Goal: Information Seeking & Learning: Find specific page/section

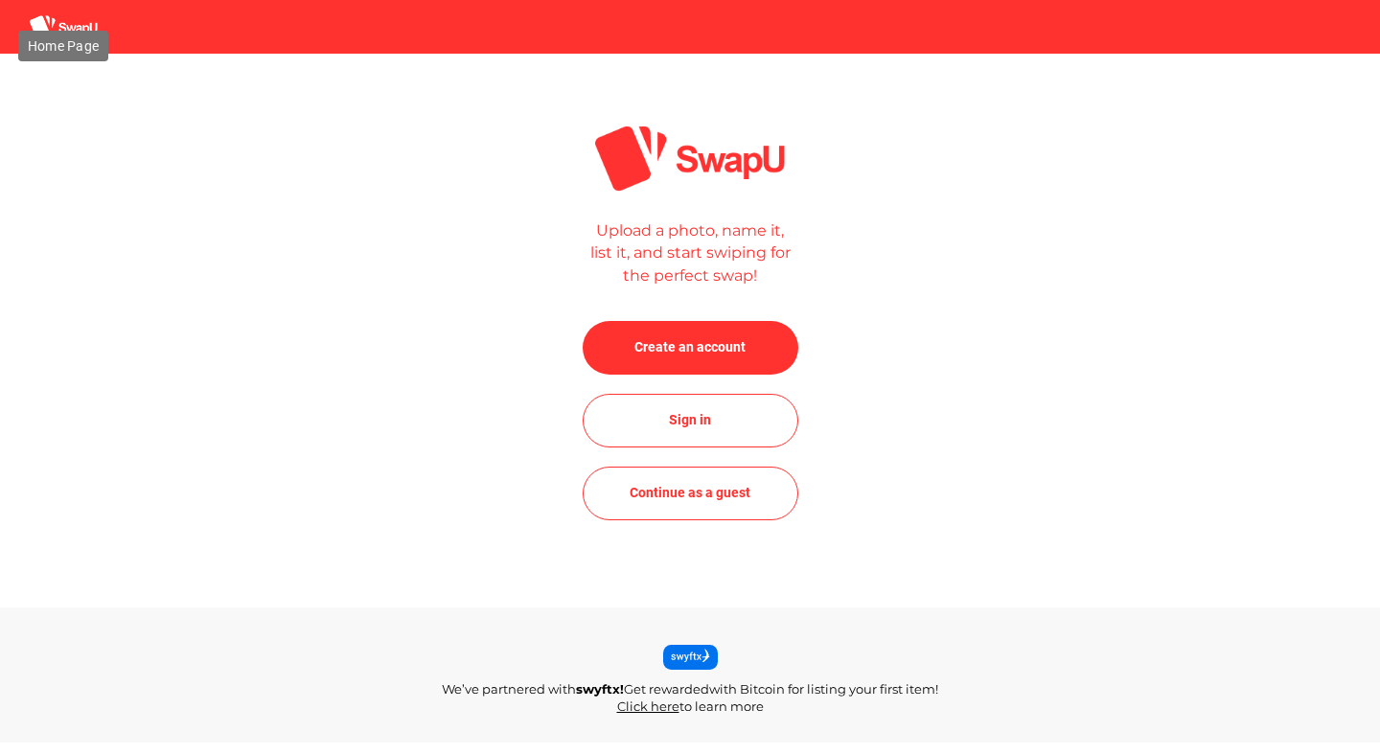
click at [79, 24] on img at bounding box center [63, 27] width 69 height 26
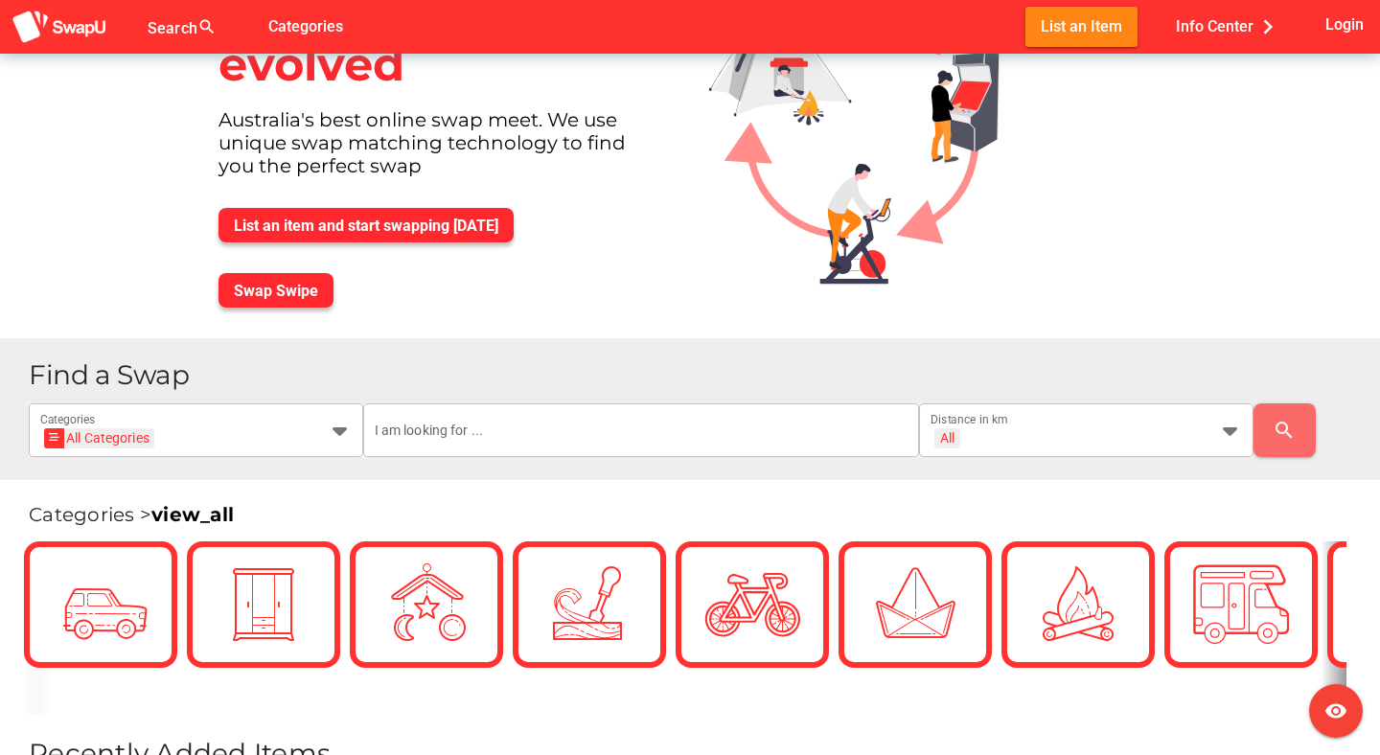
scroll to position [110, 0]
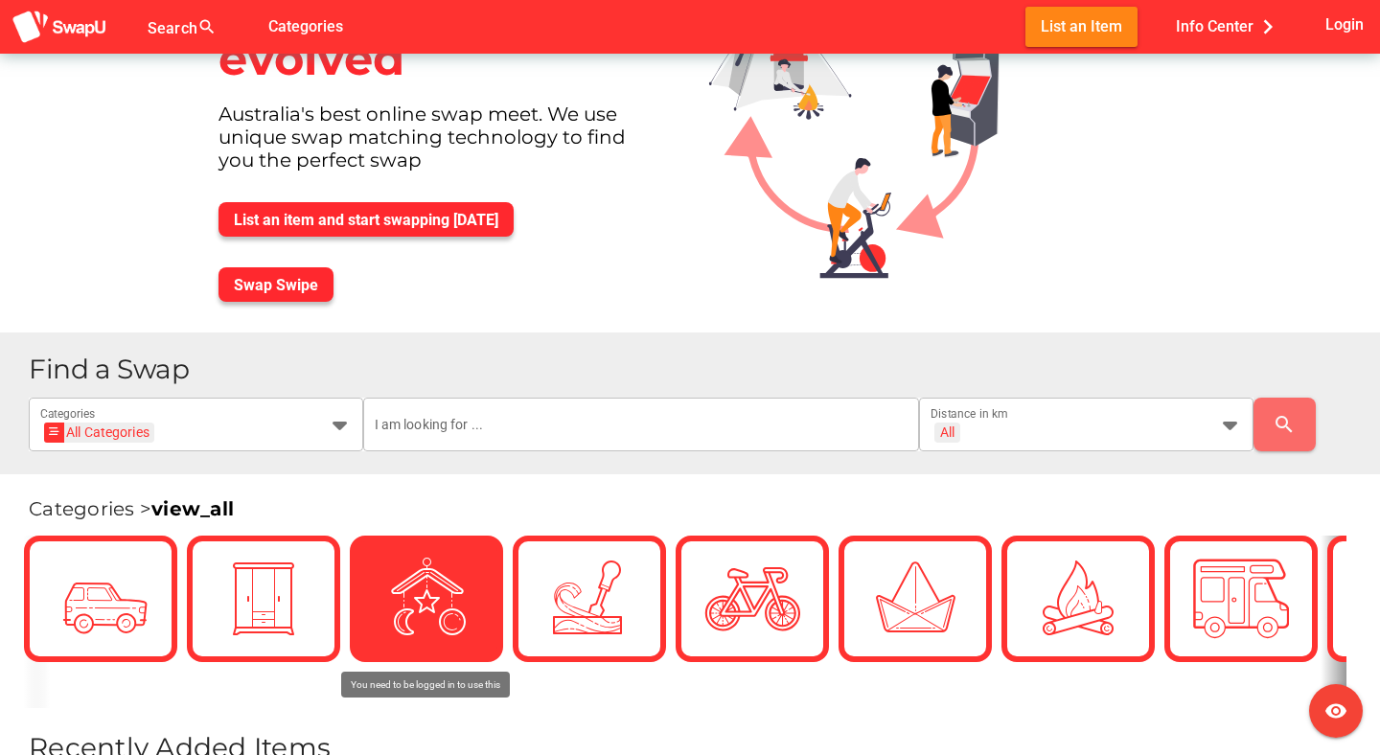
click at [440, 609] on img at bounding box center [427, 599] width 96 height 96
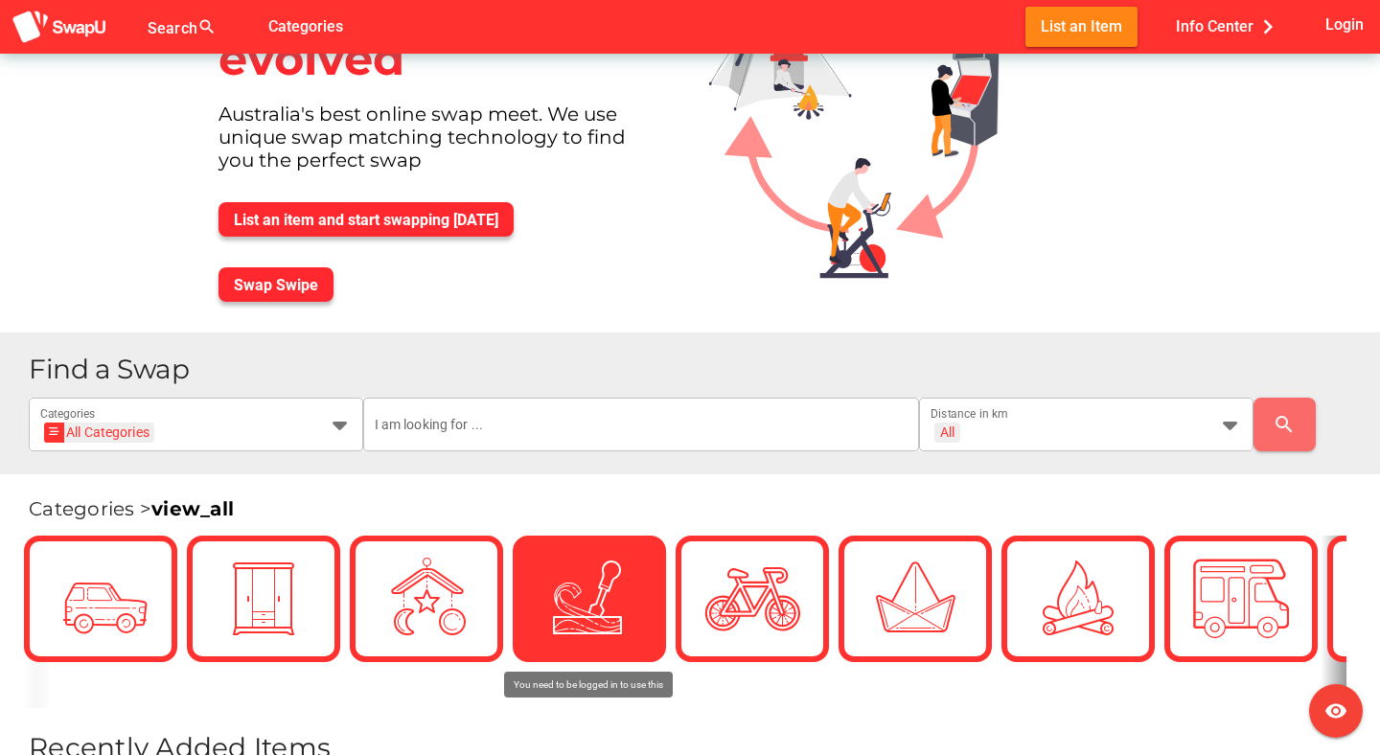
click at [594, 602] on img at bounding box center [590, 599] width 96 height 96
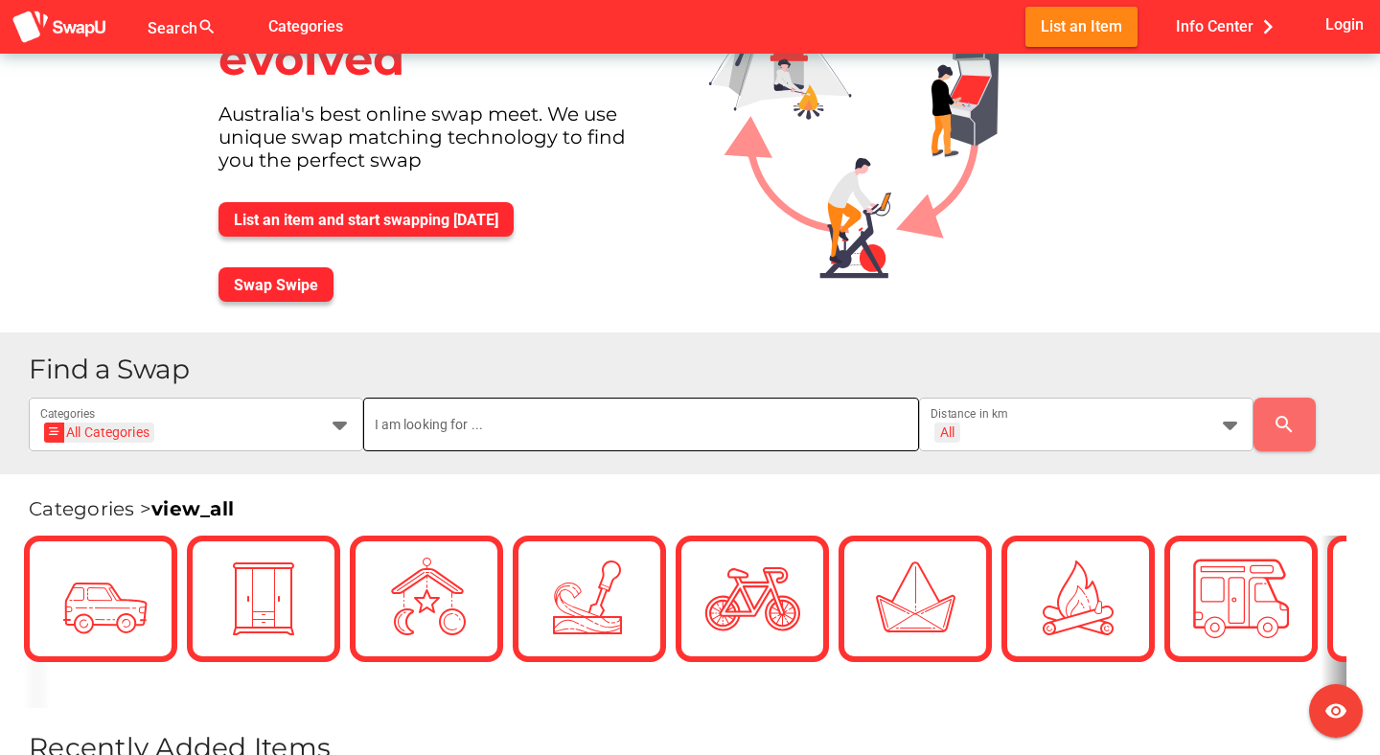
click at [632, 433] on input "text" at bounding box center [642, 425] width 534 height 54
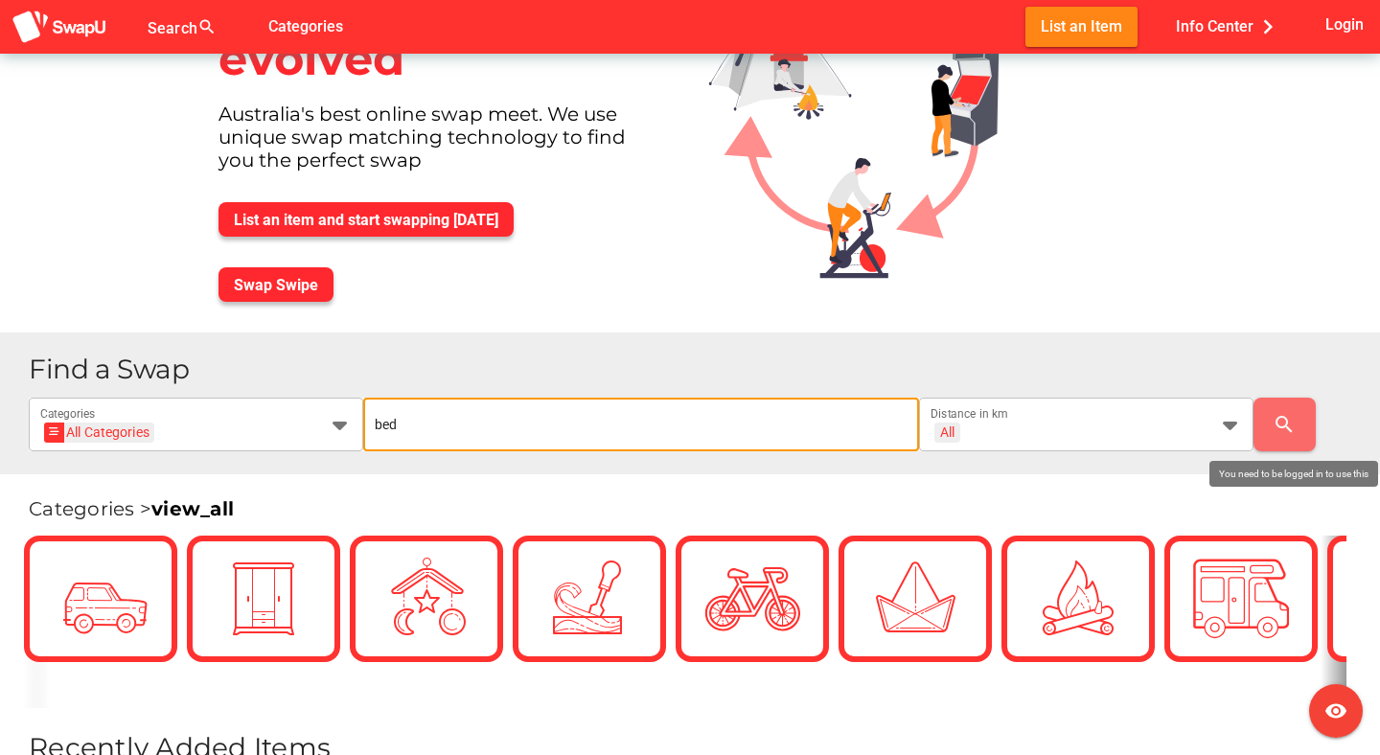
type input "bed"
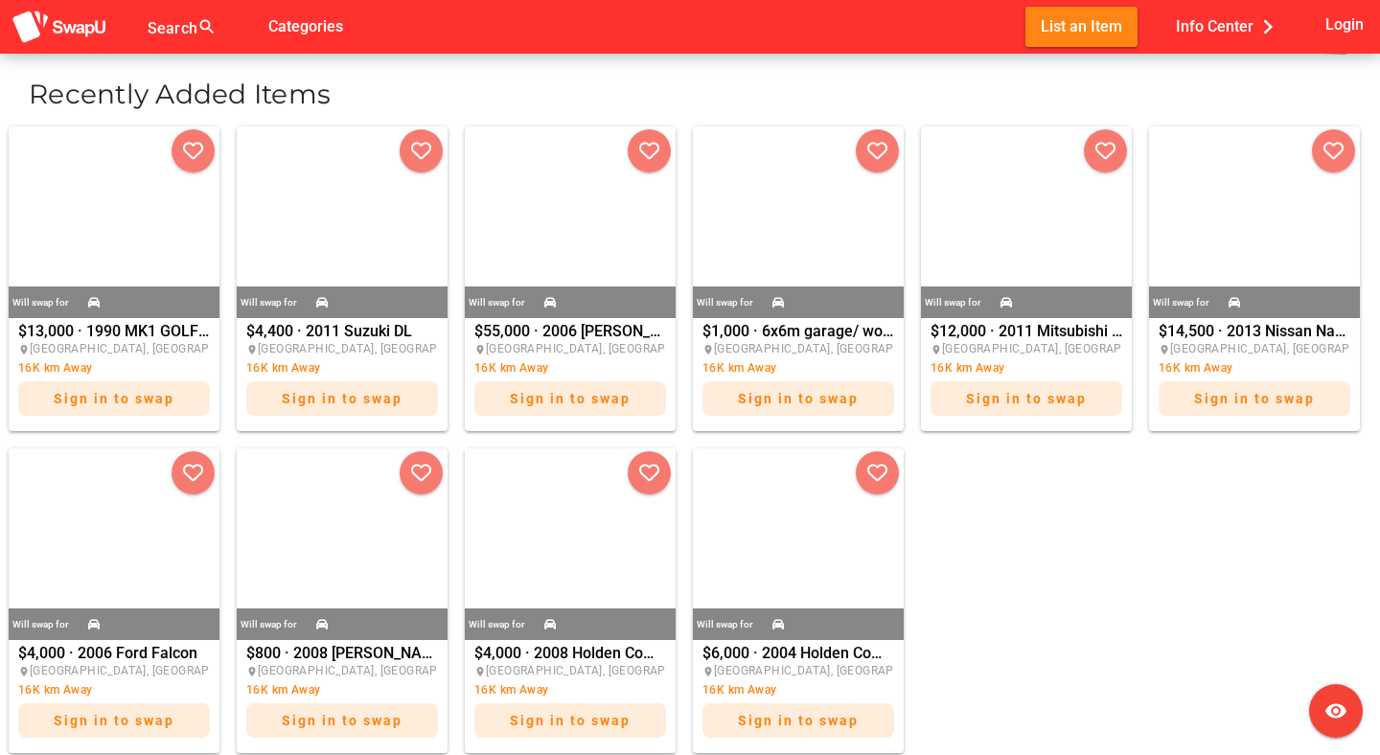
scroll to position [803, 0]
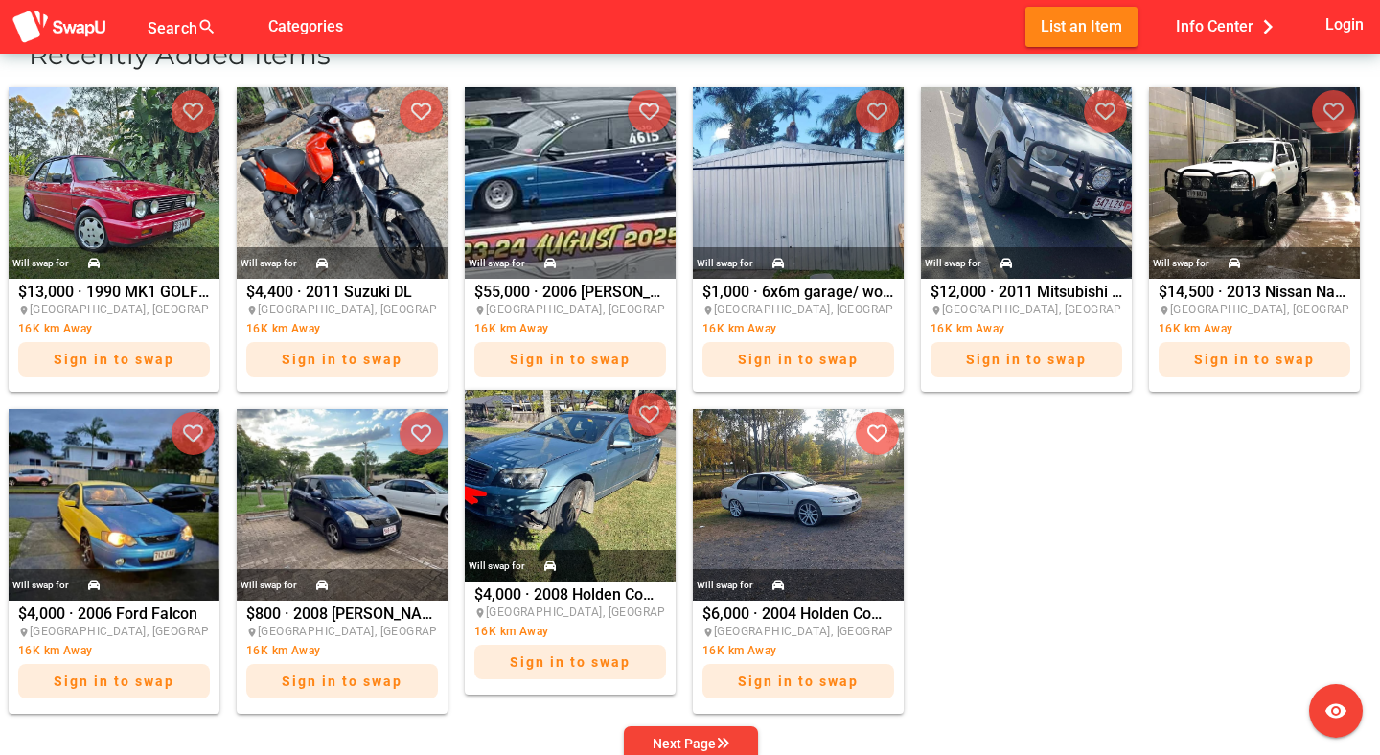
click at [598, 456] on img at bounding box center [570, 486] width 211 height 192
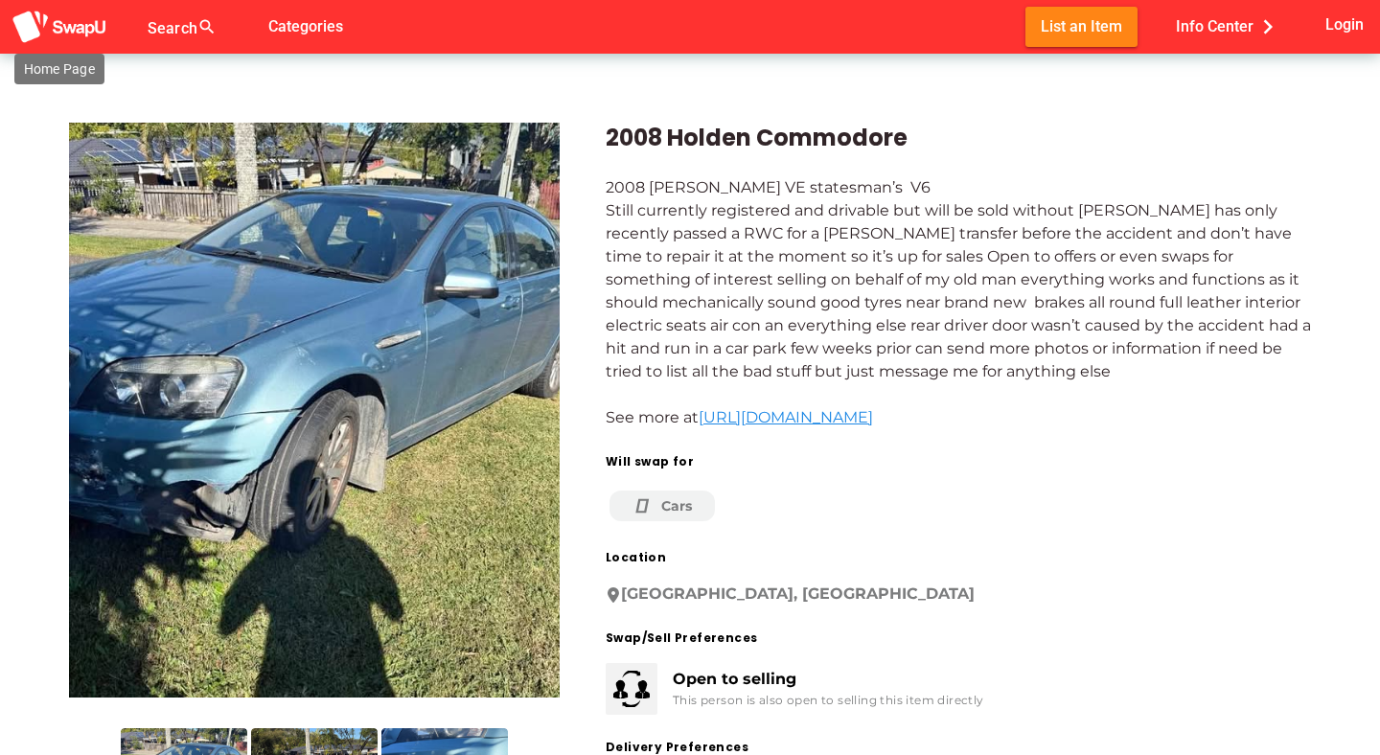
click at [86, 35] on img at bounding box center [60, 27] width 96 height 35
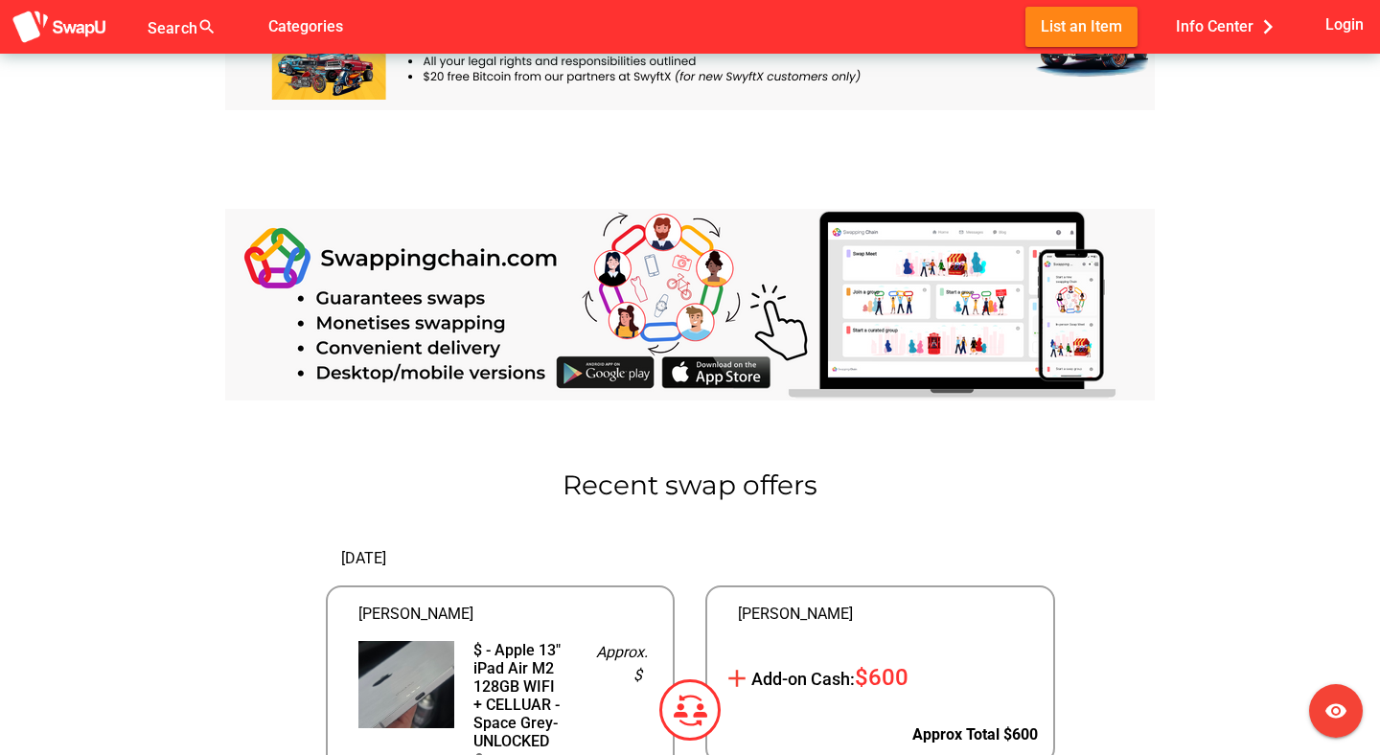
scroll to position [1705, 0]
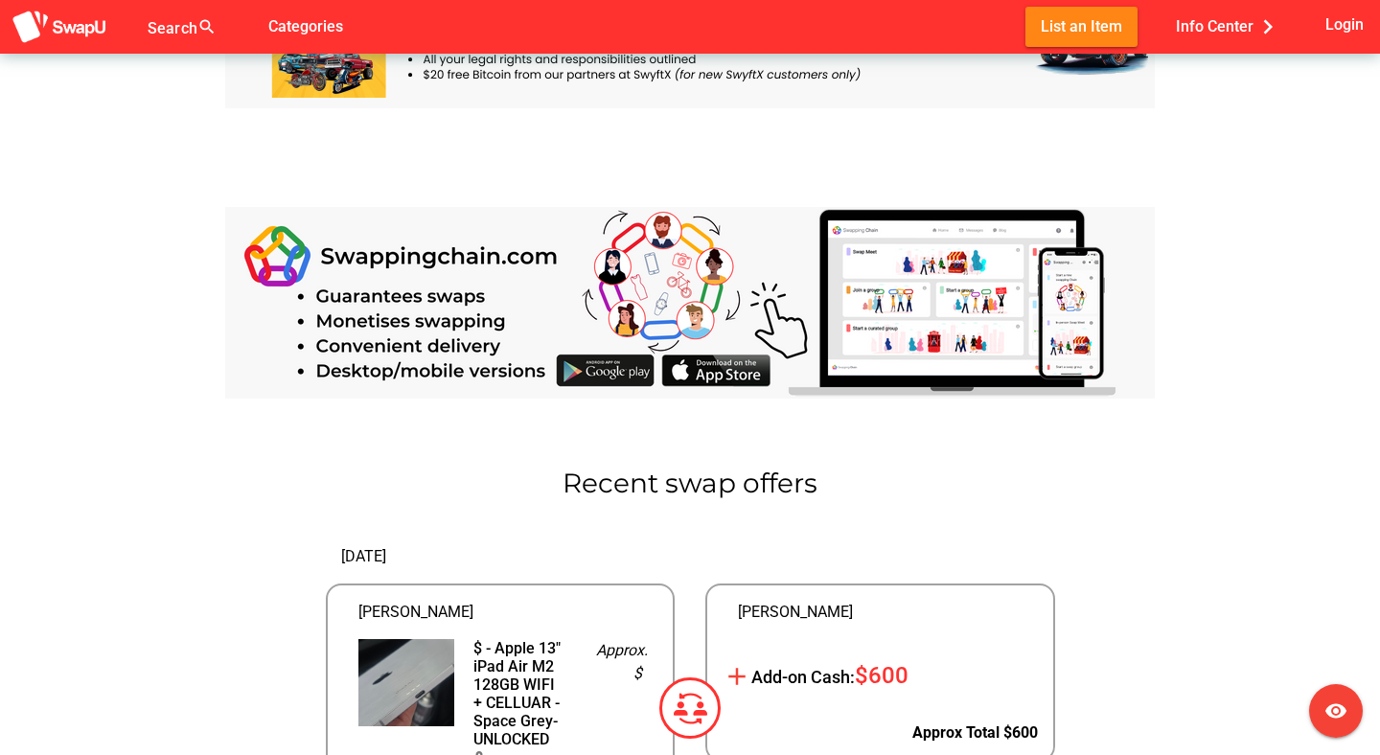
click at [589, 374] on img at bounding box center [690, 303] width 930 height 192
